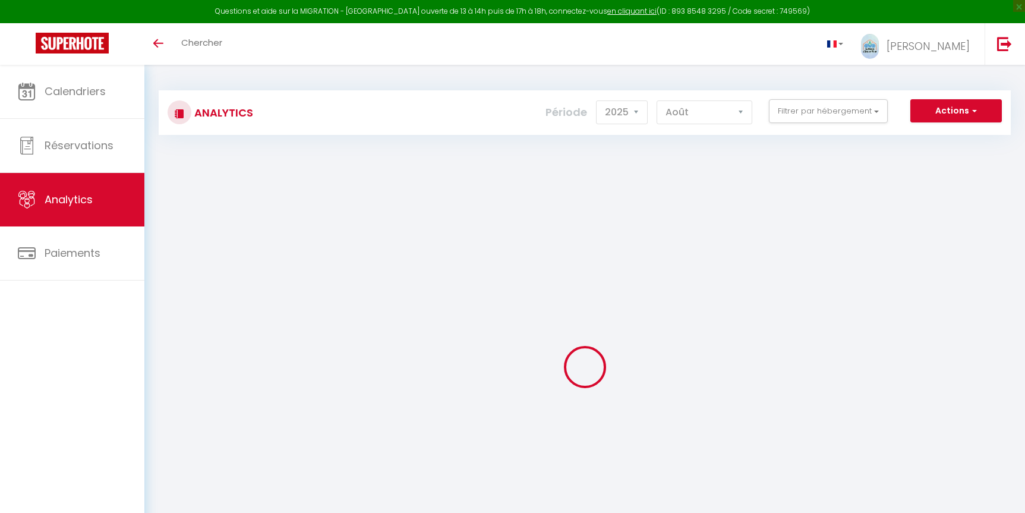
select select "2025"
select select "8"
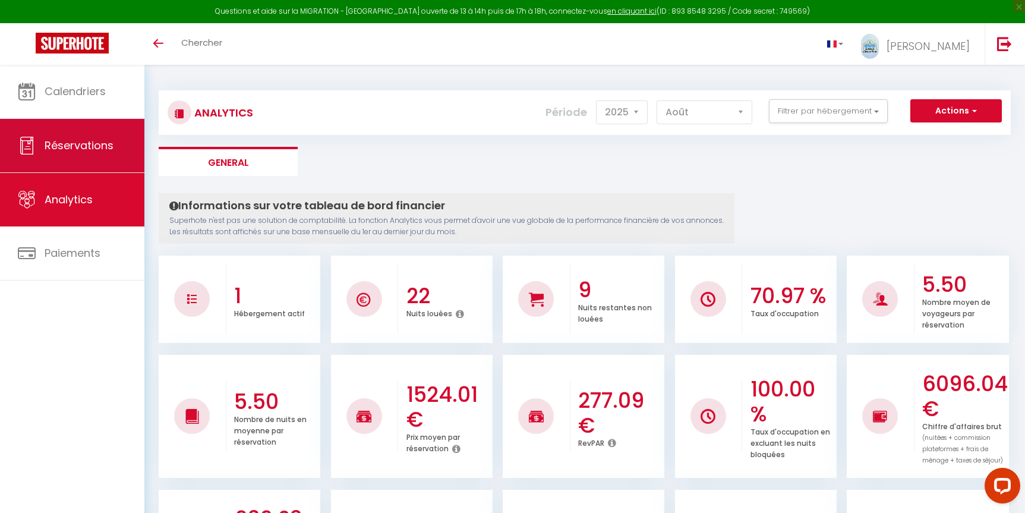
click at [68, 141] on span "Réservations" at bounding box center [79, 145] width 69 height 15
select select "not_cancelled"
select select
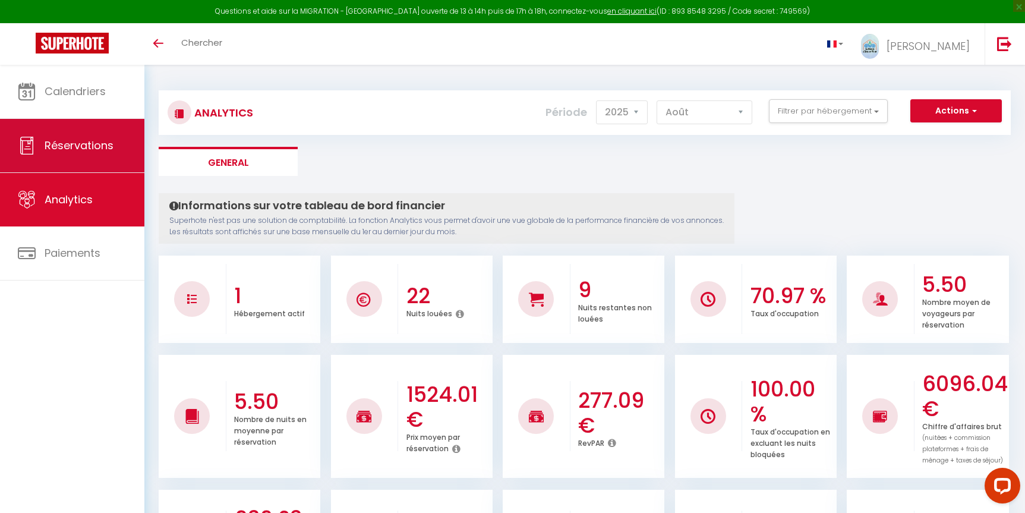
select select
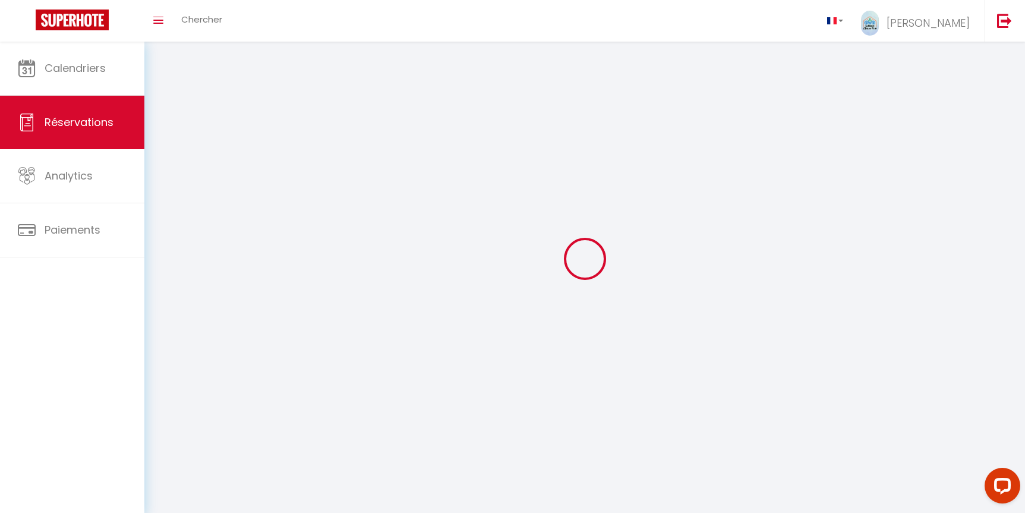
select select
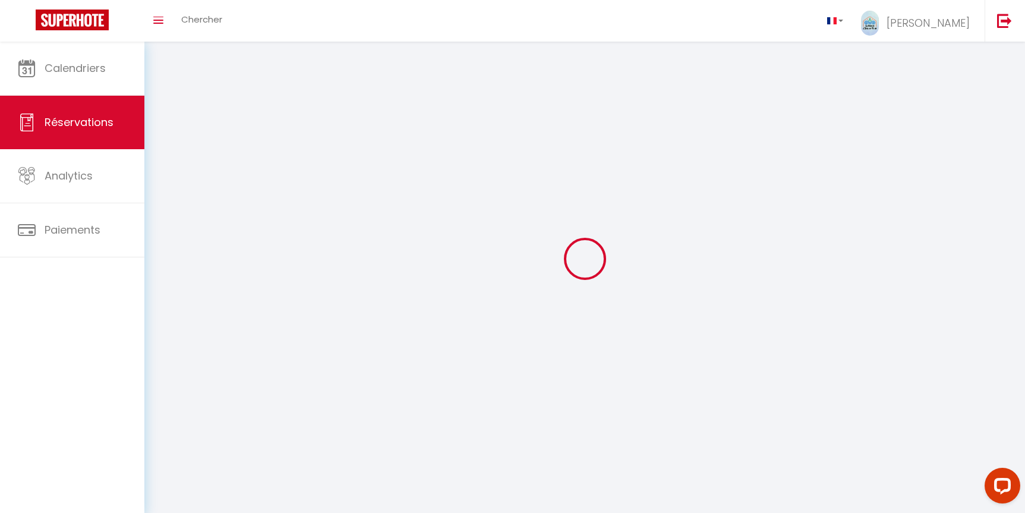
select select
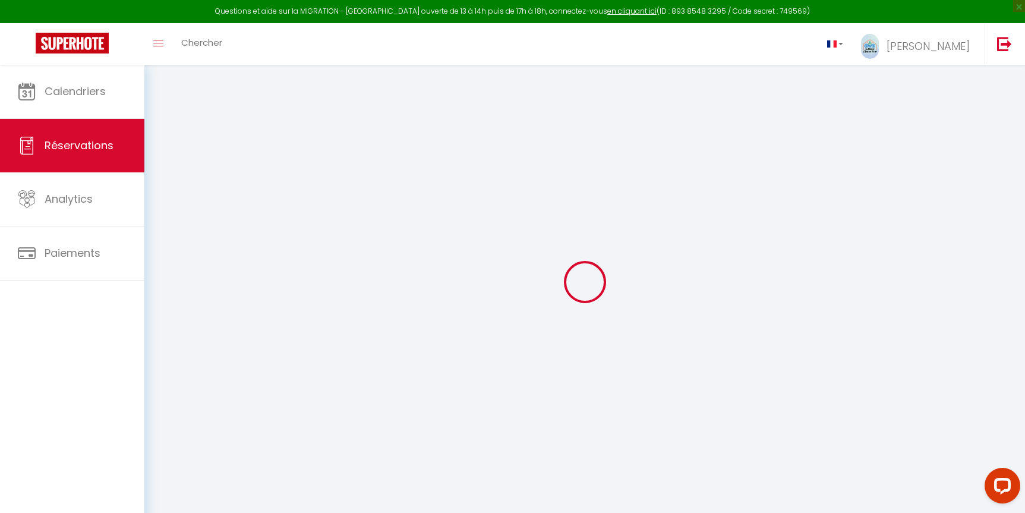
select select
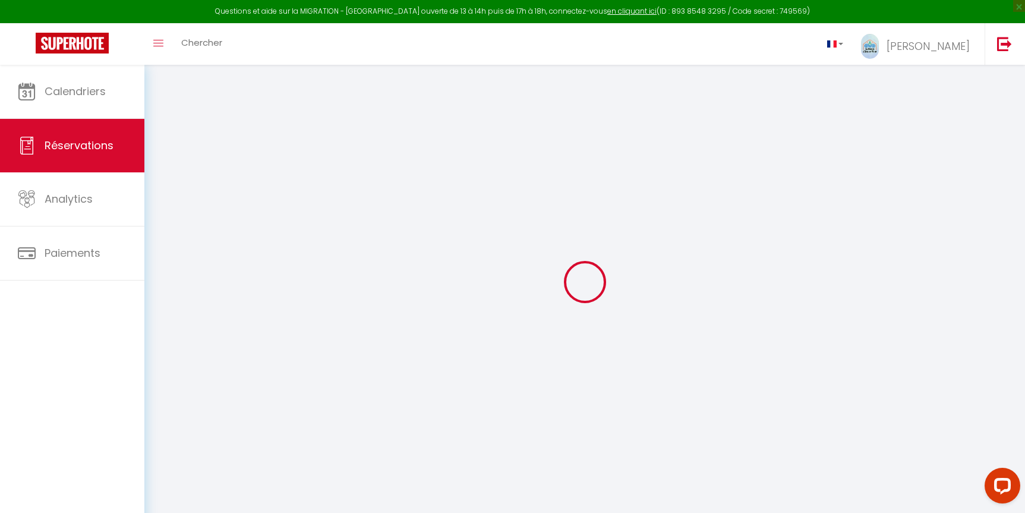
select select
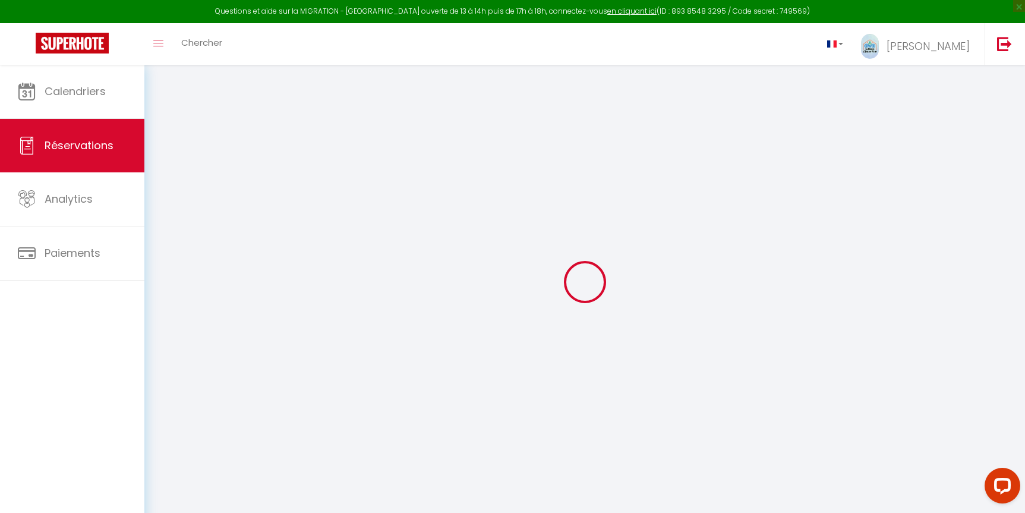
select select
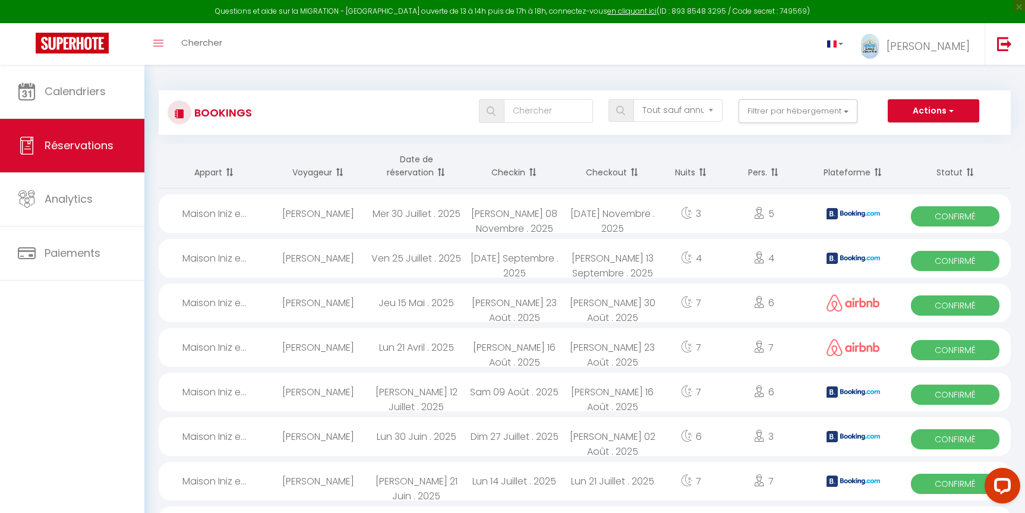
click at [451, 213] on div "Mer 30 Juillet . 2025" at bounding box center [416, 213] width 98 height 39
select select "OK"
select select "KO"
select select "0"
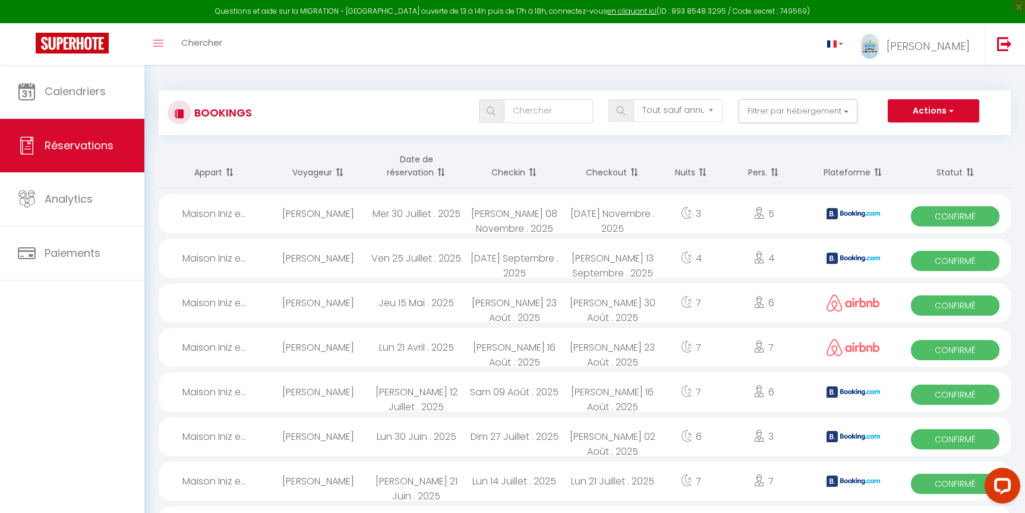
select select "1"
select select
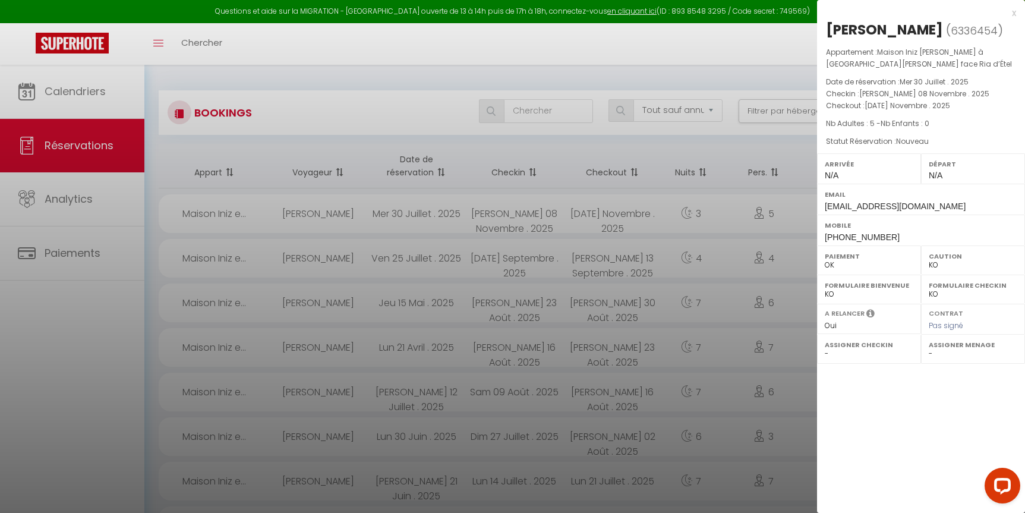
click at [82, 191] on div at bounding box center [512, 256] width 1025 height 513
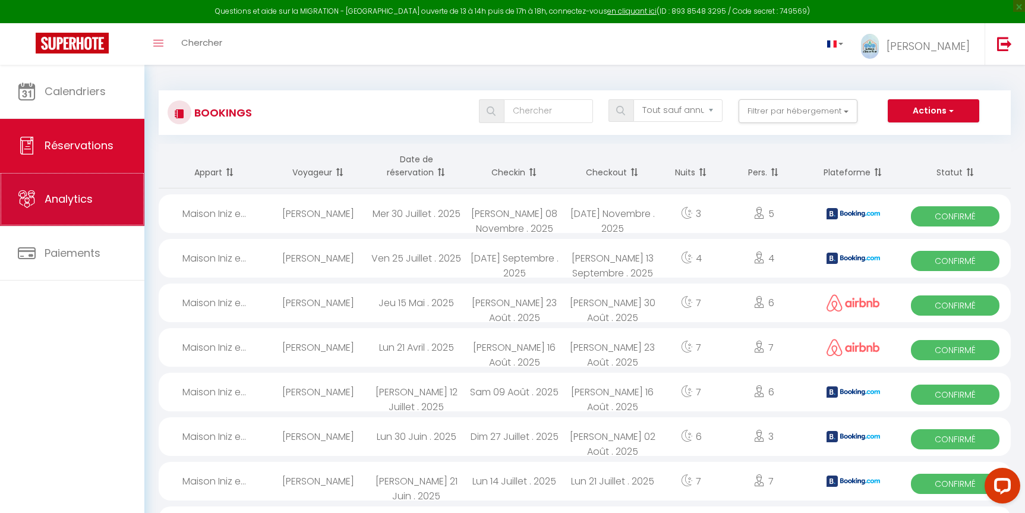
click at [78, 203] on span "Analytics" at bounding box center [69, 198] width 48 height 15
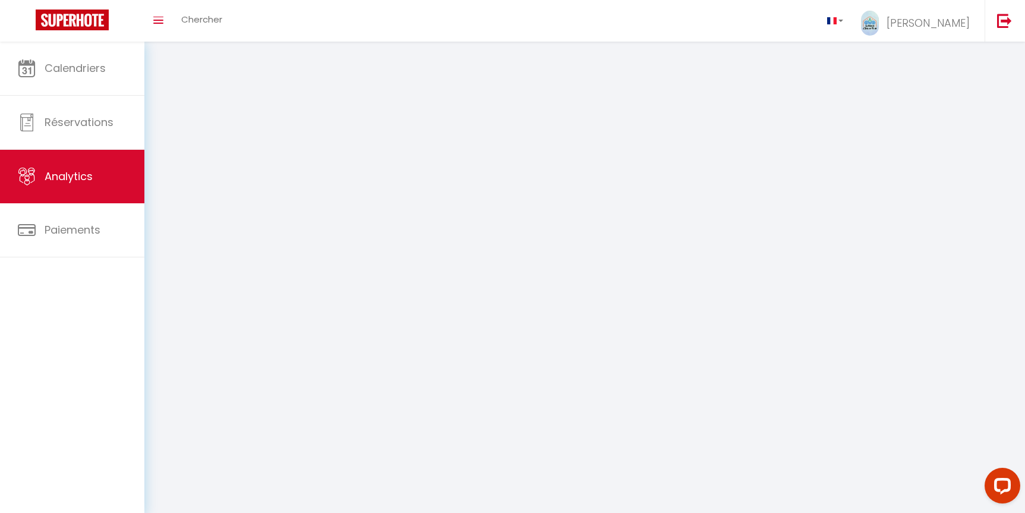
select select "2025"
select select "8"
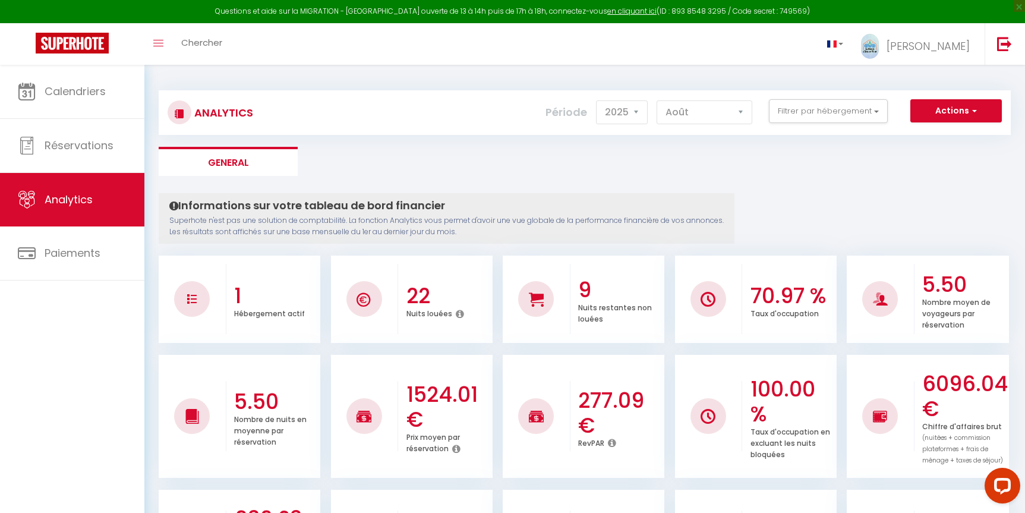
click at [233, 335] on li "1 Hébergement actif" at bounding box center [240, 299] width 162 height 87
drag, startPoint x: 228, startPoint y: 382, endPoint x: 226, endPoint y: 389, distance: 7.5
click at [228, 382] on div "5.50 Nombre de nuits en moyenne par réservation" at bounding box center [273, 416] width 94 height 87
drag, startPoint x: 229, startPoint y: 394, endPoint x: 340, endPoint y: 371, distance: 112.8
click at [250, 392] on div "5.50 Nombre de nuits en moyenne par réservation" at bounding box center [273, 416] width 94 height 87
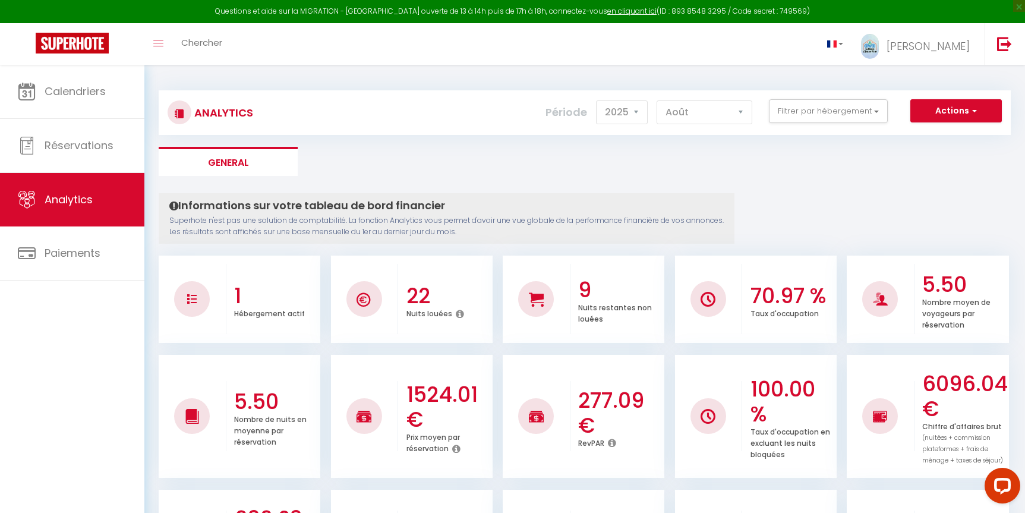
click at [491, 361] on li "1524.01 € Prix moyen par réservation" at bounding box center [412, 416] width 162 height 123
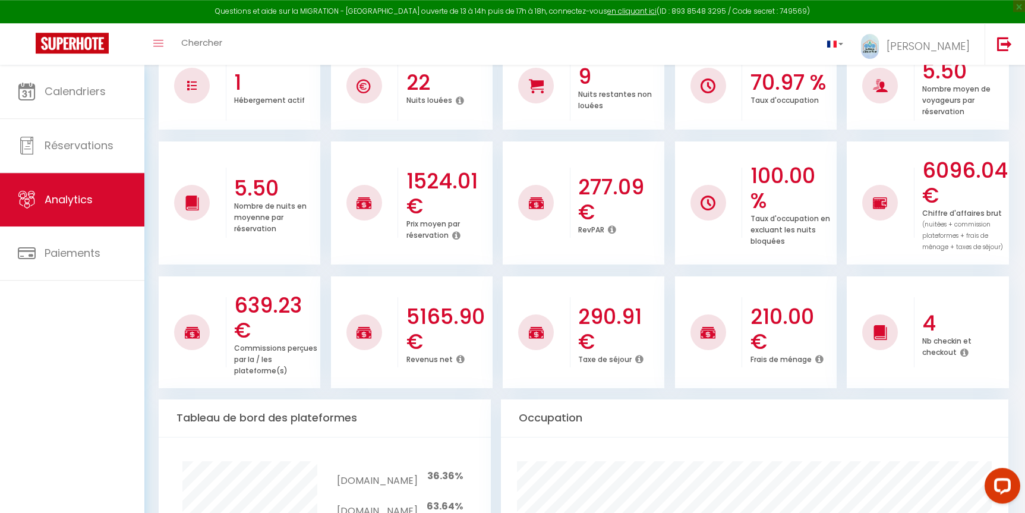
scroll to position [32, 0]
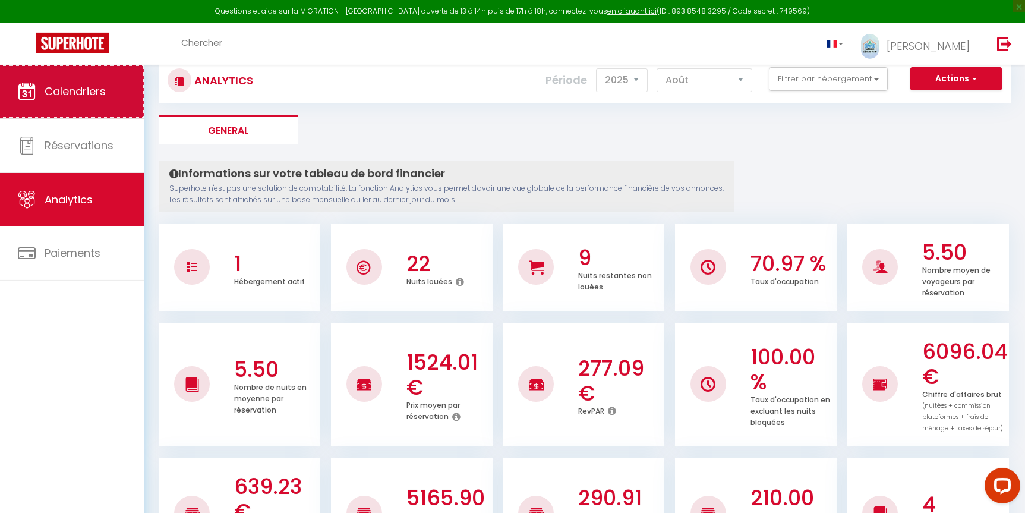
click at [53, 85] on span "Calendriers" at bounding box center [75, 91] width 61 height 15
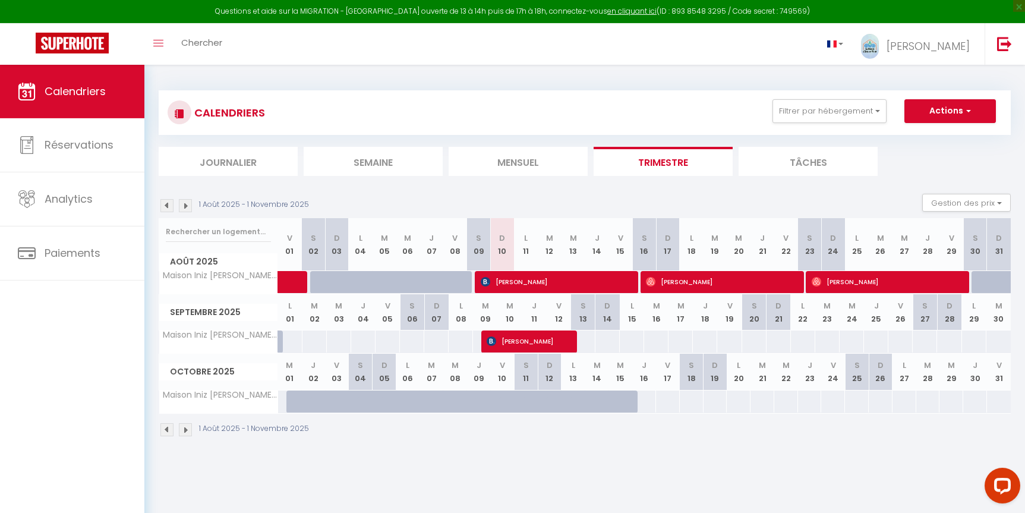
click at [593, 283] on span "[PERSON_NAME]" at bounding box center [556, 281] width 150 height 23
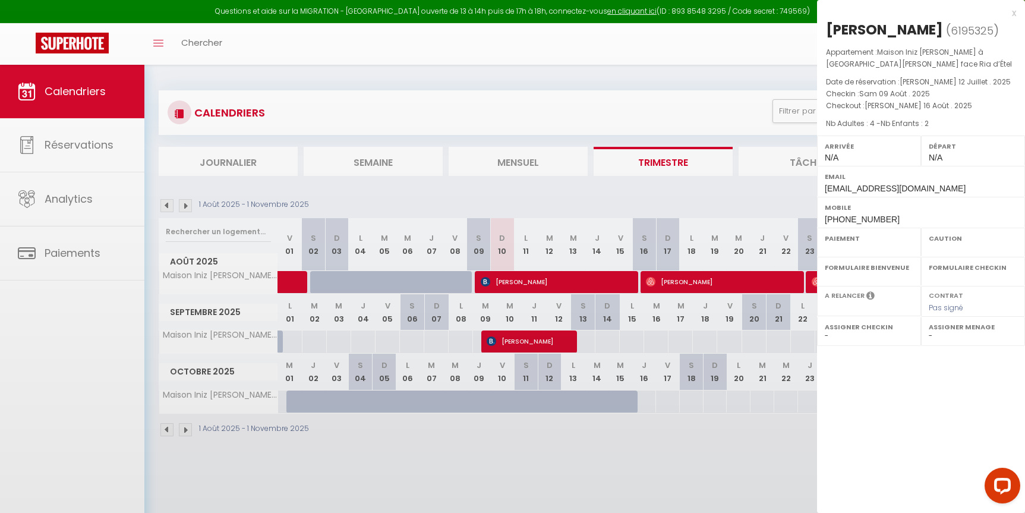
select select "OK"
select select "0"
select select "1"
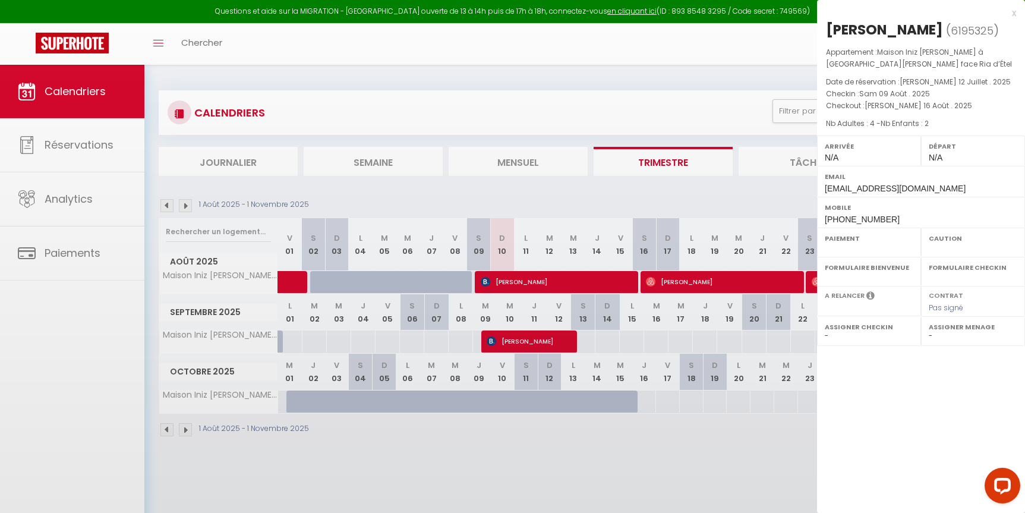
select select
click at [593, 283] on div at bounding box center [512, 256] width 1025 height 513
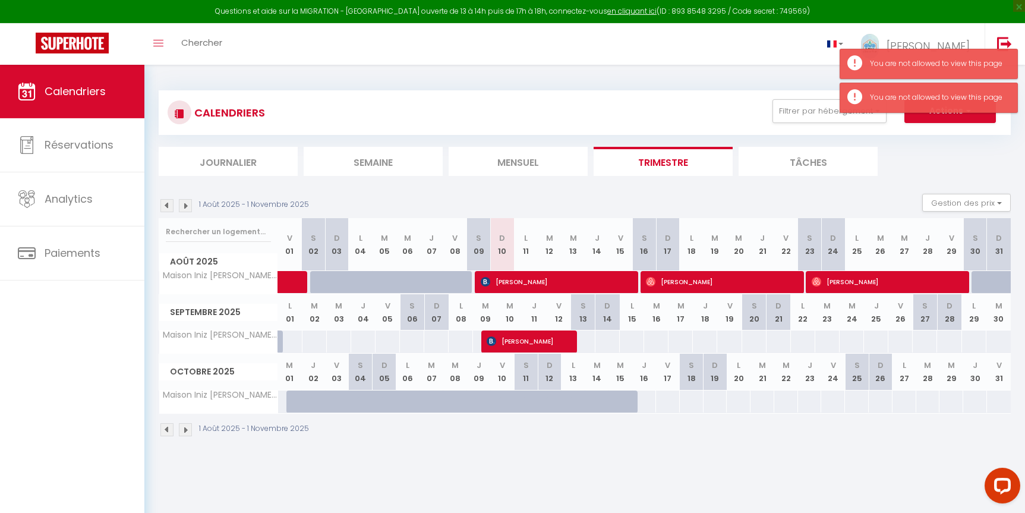
click at [593, 283] on span "[PERSON_NAME]" at bounding box center [556, 281] width 150 height 23
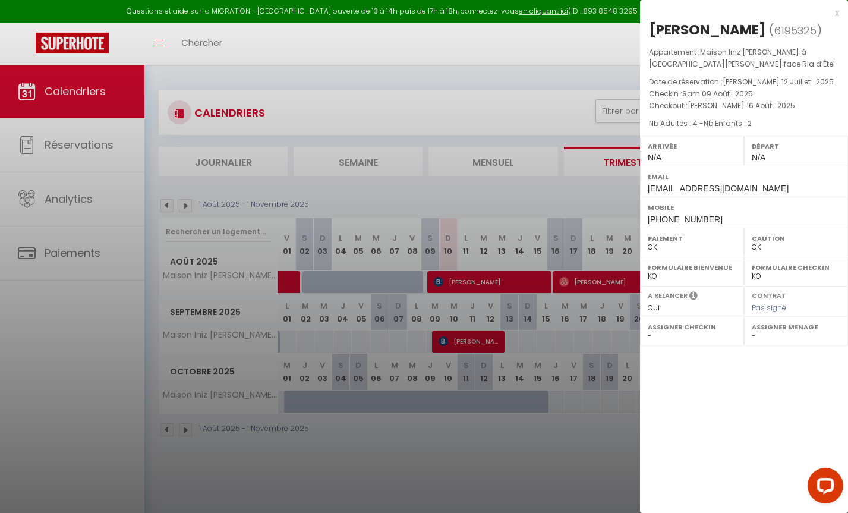
click at [471, 278] on div at bounding box center [424, 256] width 848 height 513
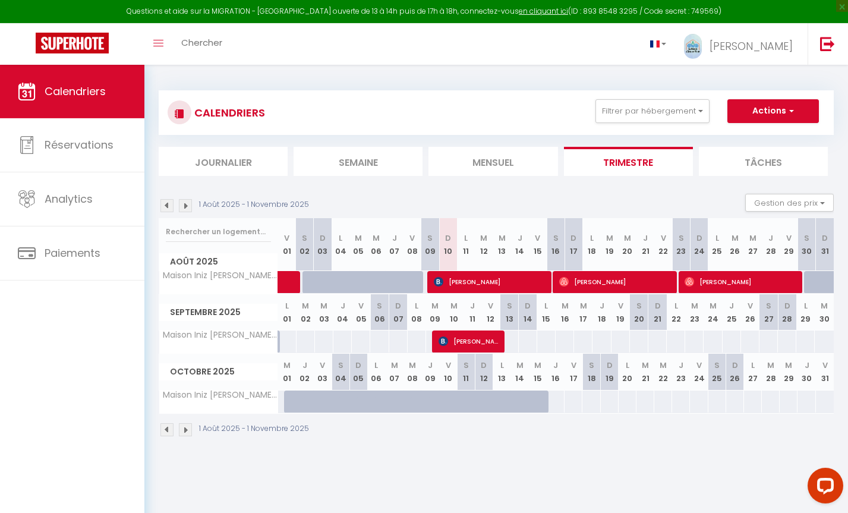
click at [477, 279] on span "[PERSON_NAME]" at bounding box center [490, 281] width 113 height 23
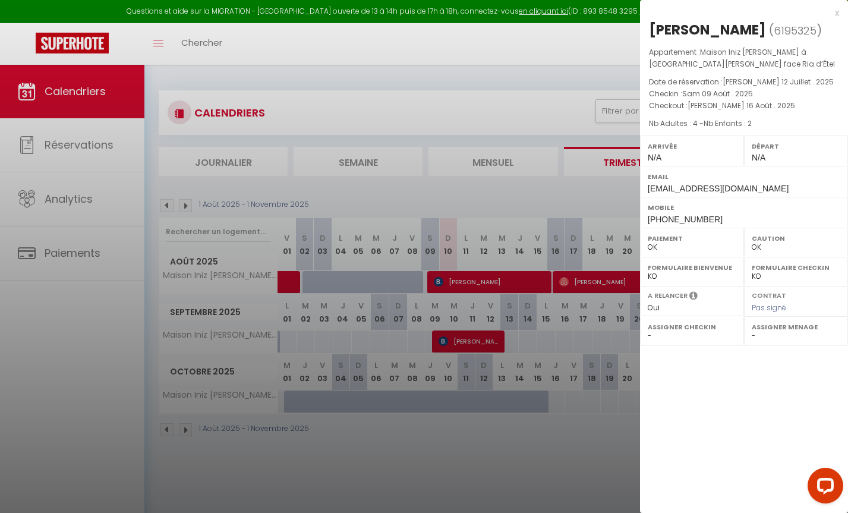
click at [594, 278] on div at bounding box center [424, 256] width 848 height 513
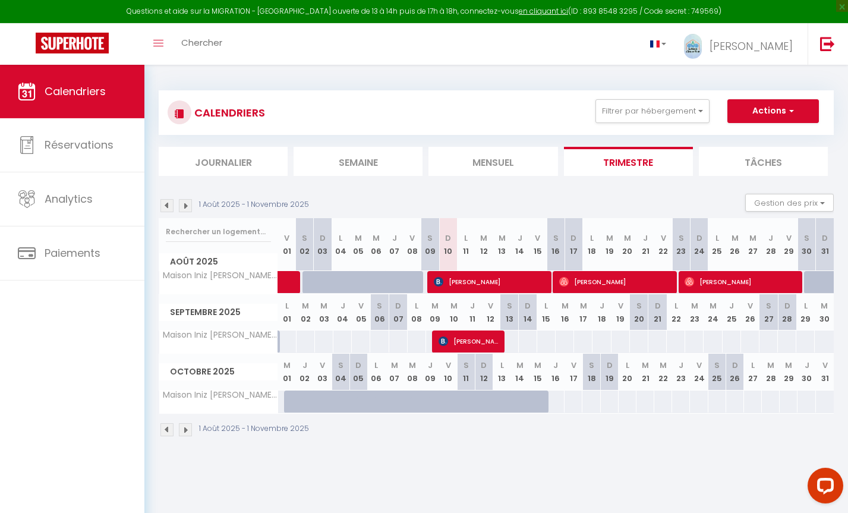
click at [596, 280] on span "[PERSON_NAME]" at bounding box center [615, 281] width 113 height 23
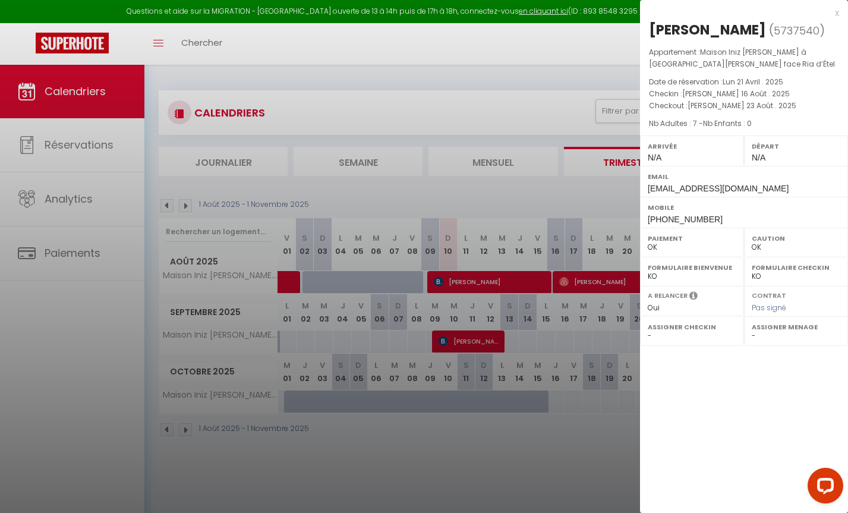
click at [86, 251] on div at bounding box center [424, 256] width 848 height 513
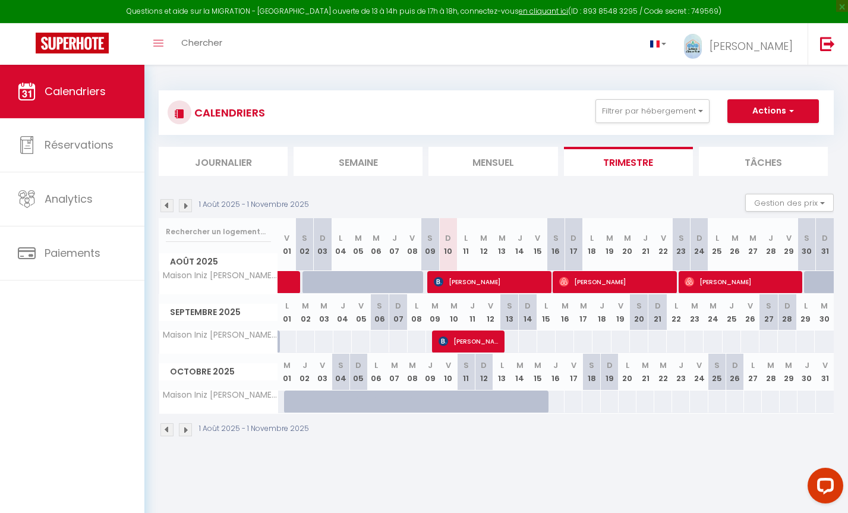
click at [505, 280] on span "[PERSON_NAME]" at bounding box center [490, 281] width 113 height 23
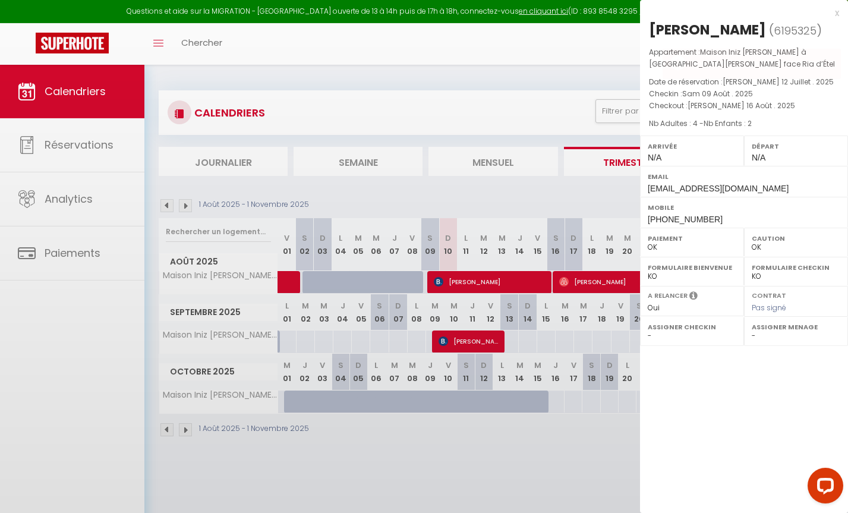
click at [505, 280] on div at bounding box center [424, 256] width 848 height 513
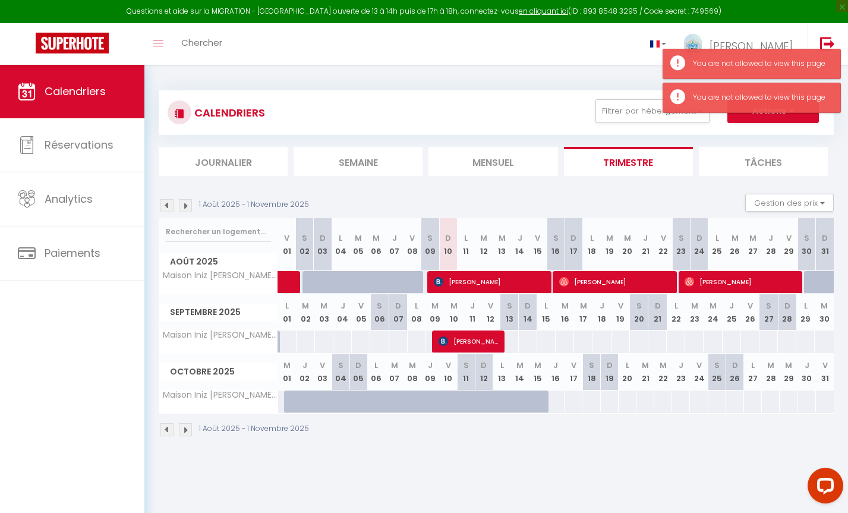
click at [504, 280] on span "[PERSON_NAME]" at bounding box center [490, 281] width 113 height 23
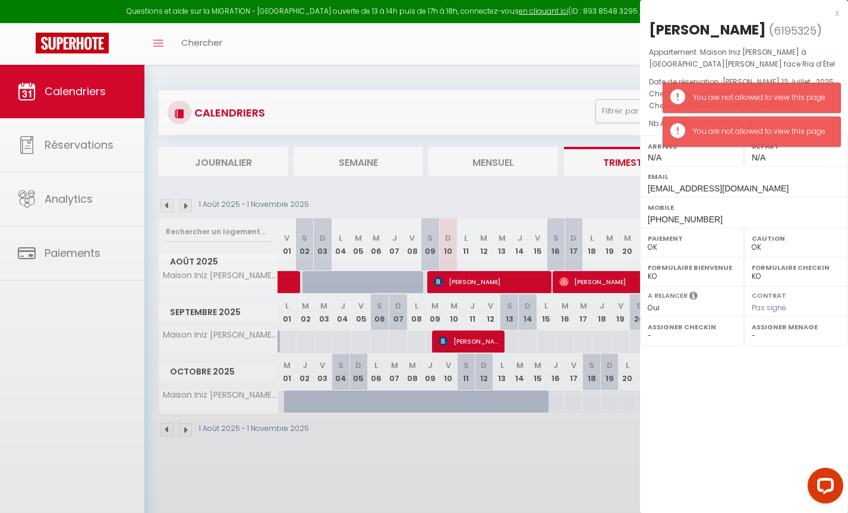
click at [504, 280] on div at bounding box center [424, 256] width 848 height 513
